Goal: Task Accomplishment & Management: Use online tool/utility

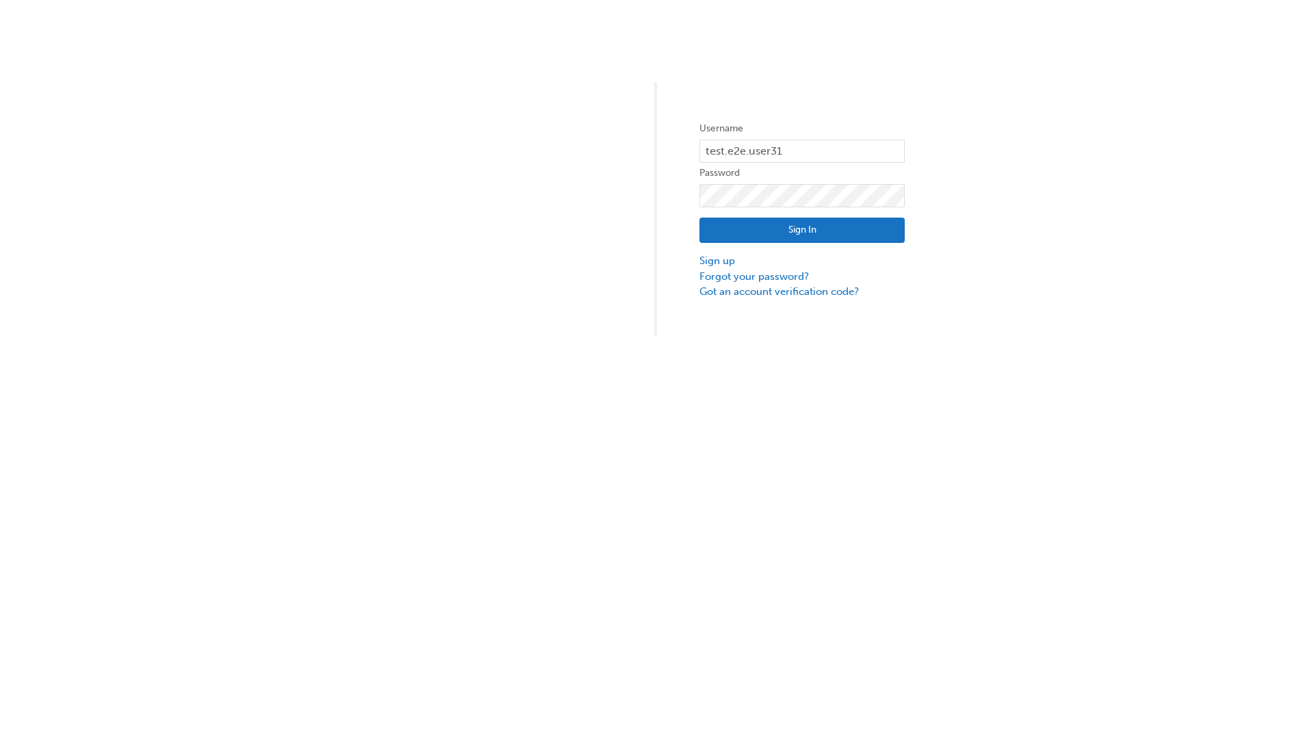
type input "test.e2e.user31"
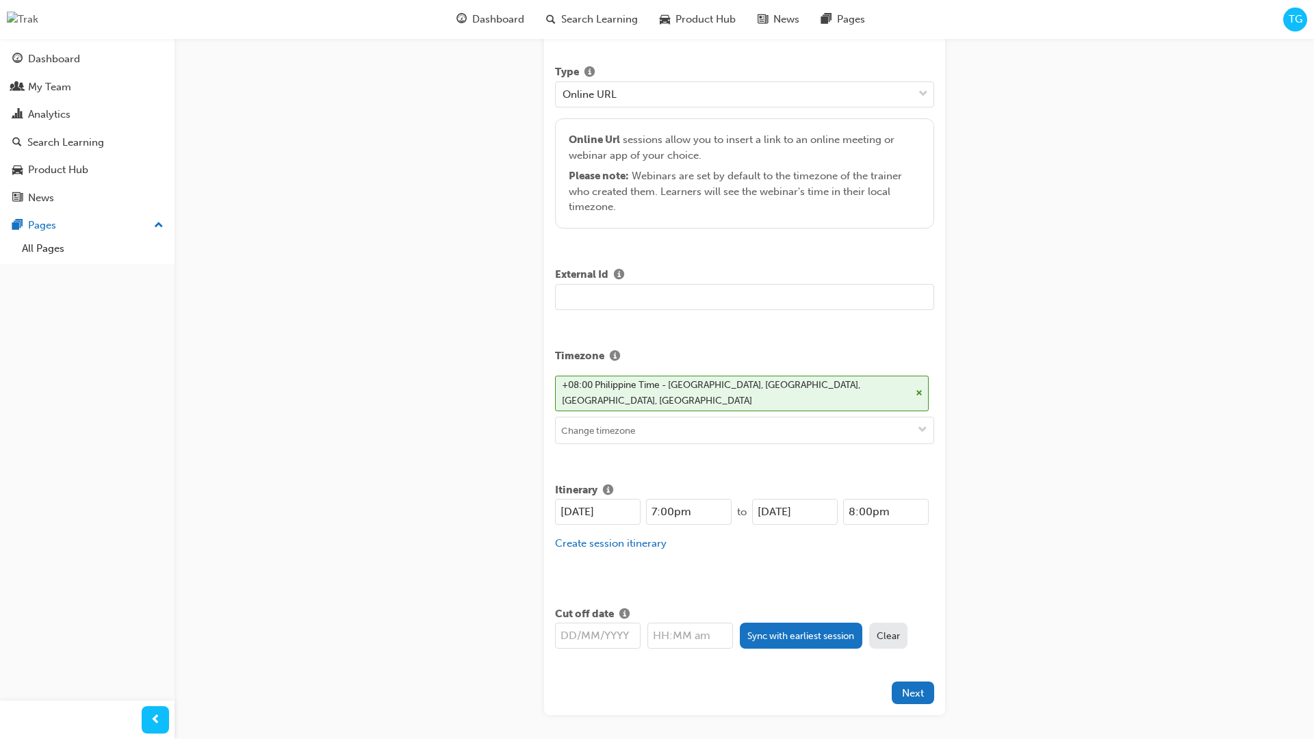
type input "Title for testing purposes"
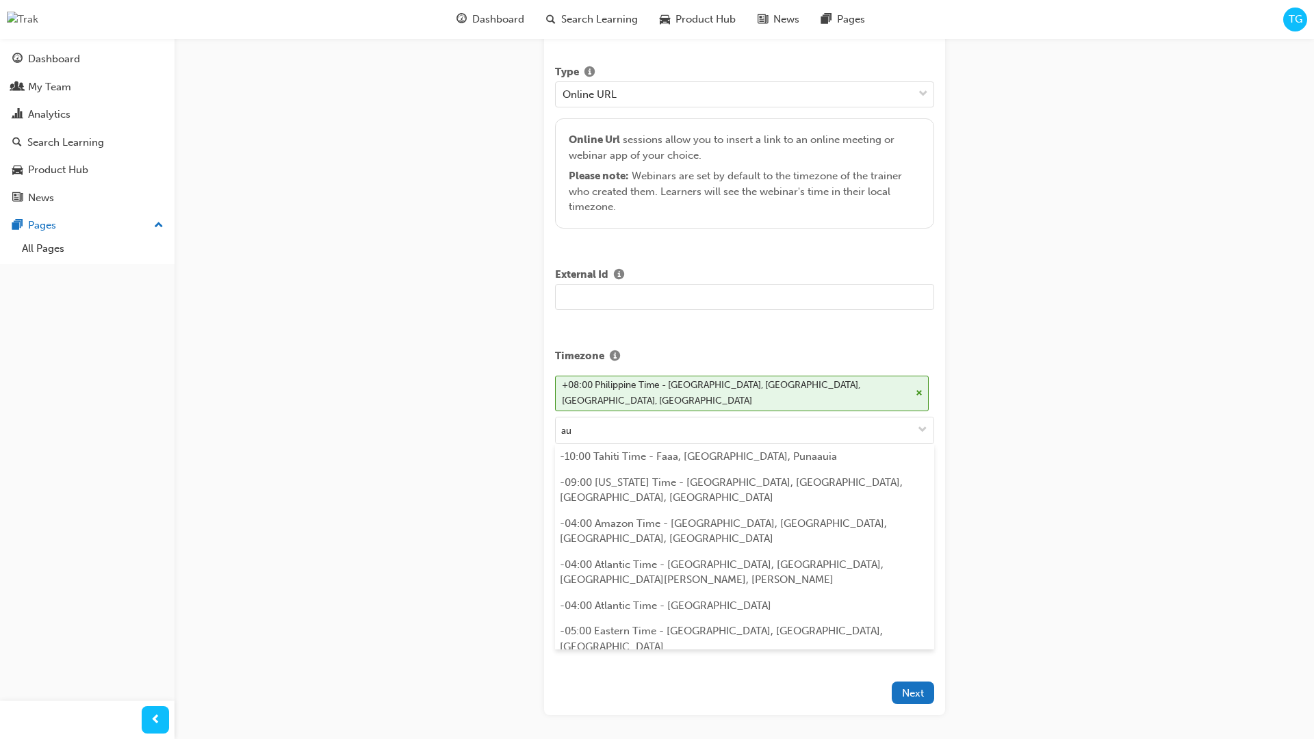
scroll to position [297, 0]
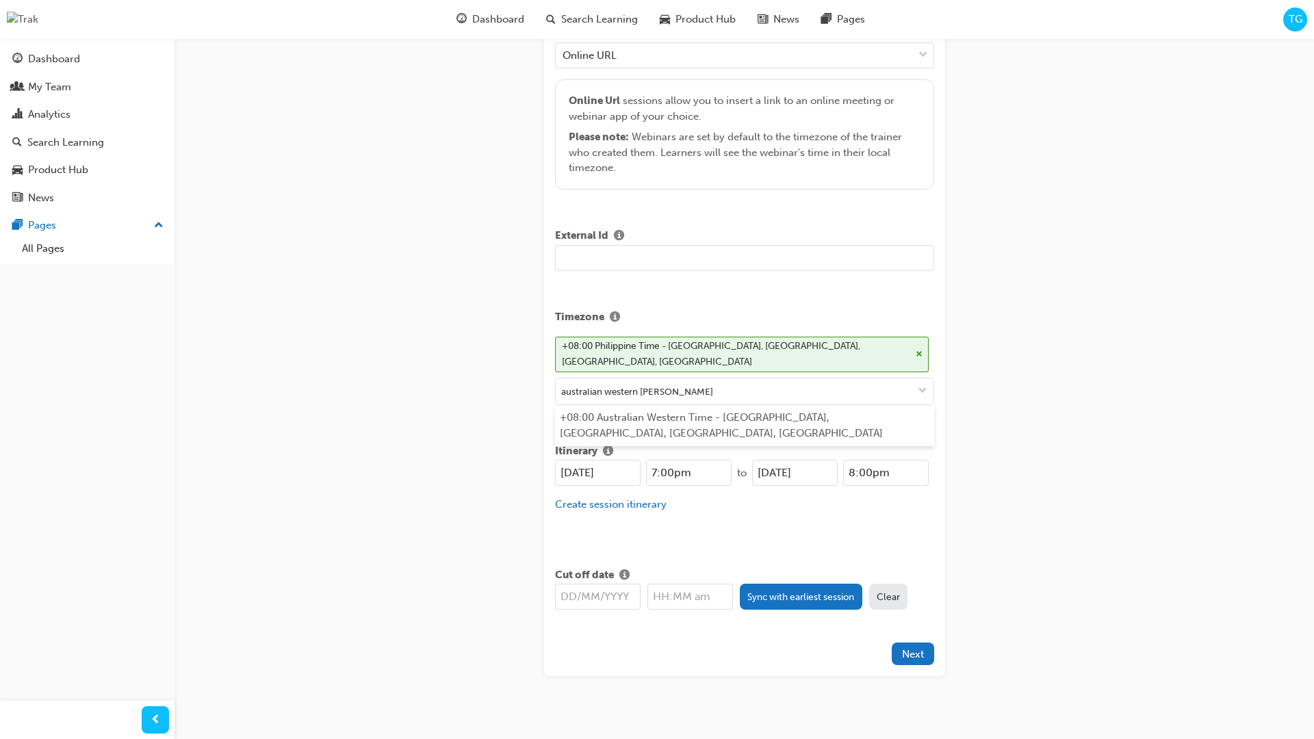
type input "australian western time"
type input "[DATE]"
type input "7:00pm"
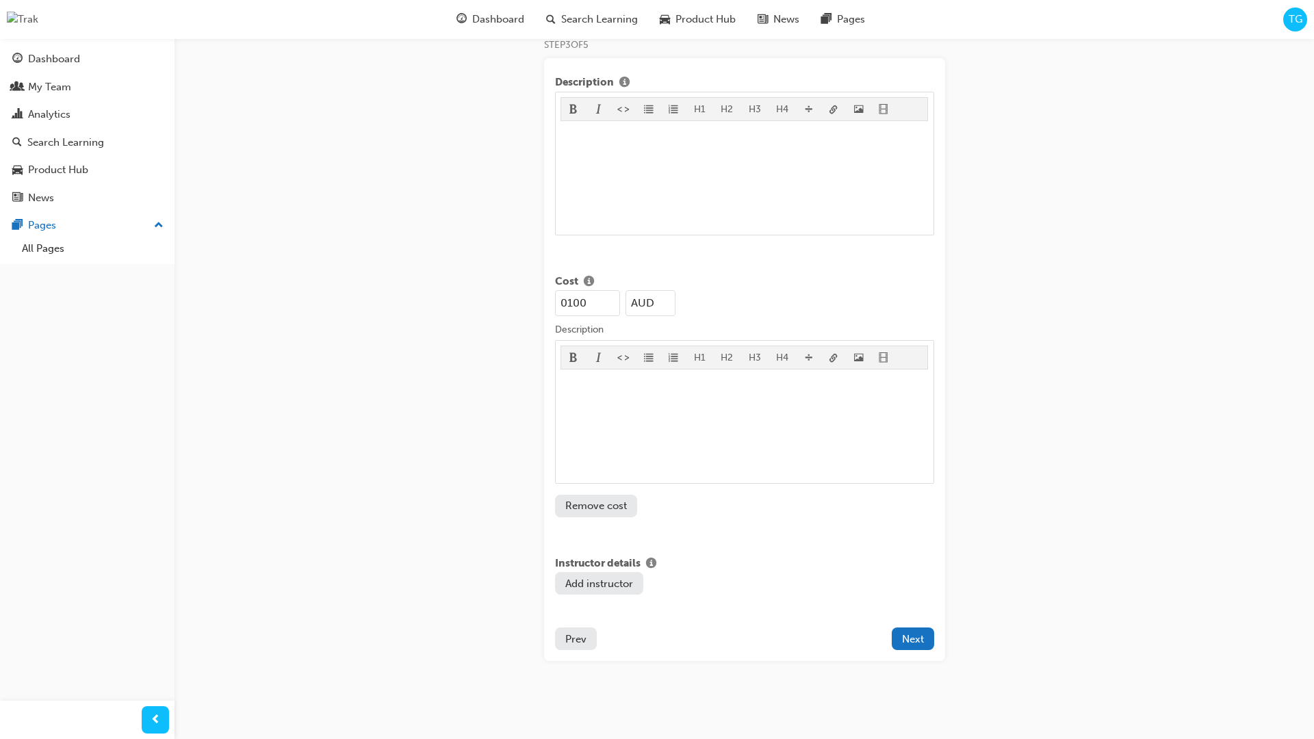
type input "100"
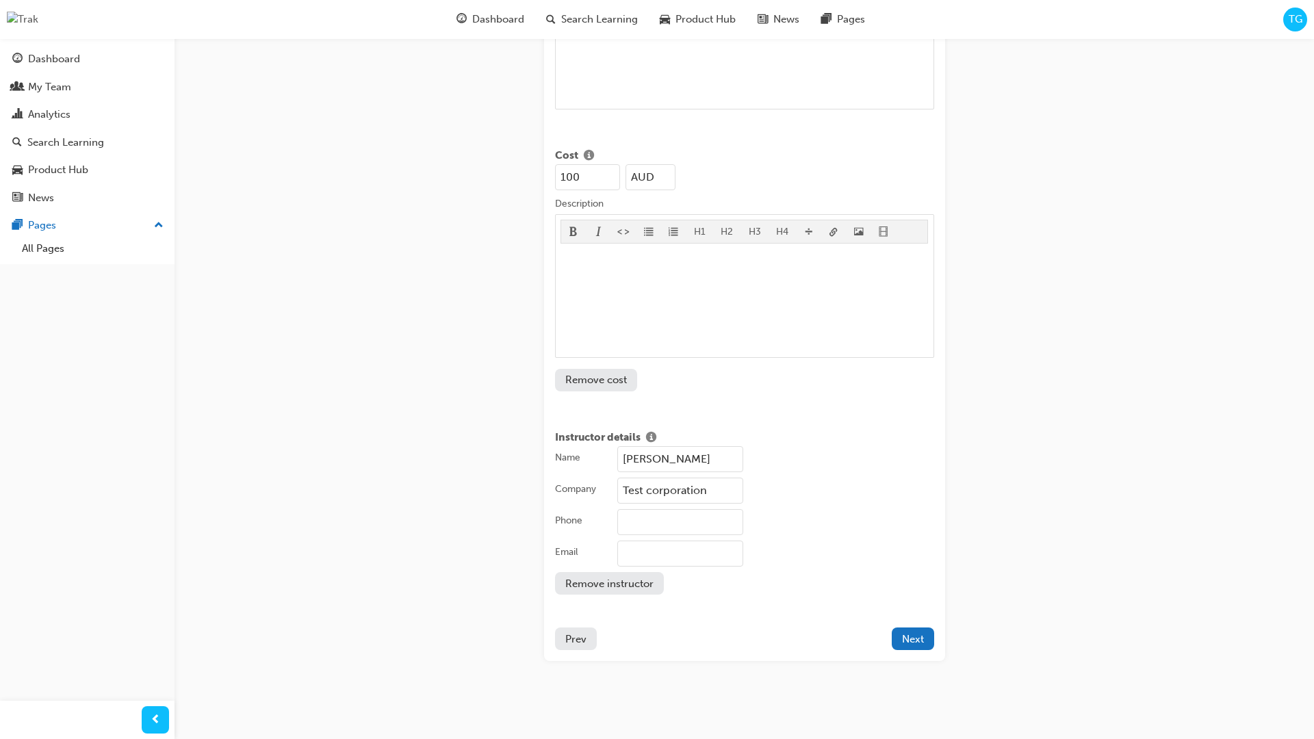
type input "Test corporation"
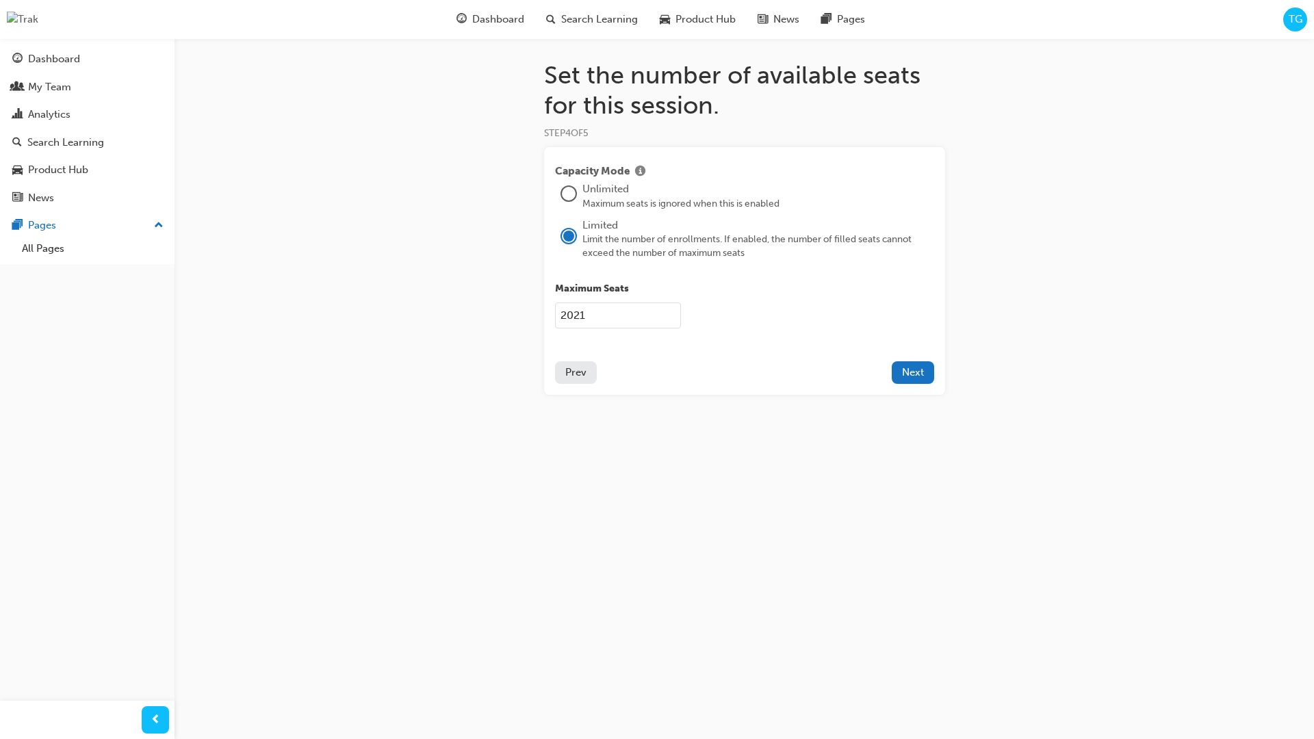
type input "2021"
